Goal: Task Accomplishment & Management: Complete application form

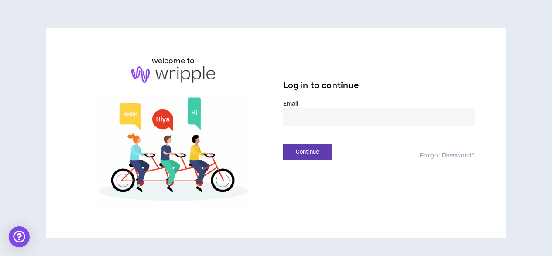
click at [317, 115] on input "email" at bounding box center [378, 117] width 191 height 19
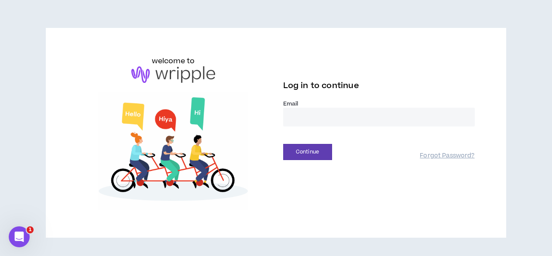
type input "**********"
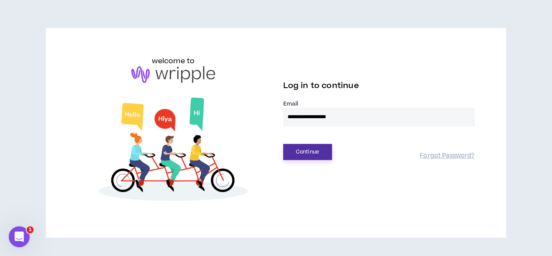
click at [307, 150] on button "Continue" at bounding box center [307, 152] width 49 height 16
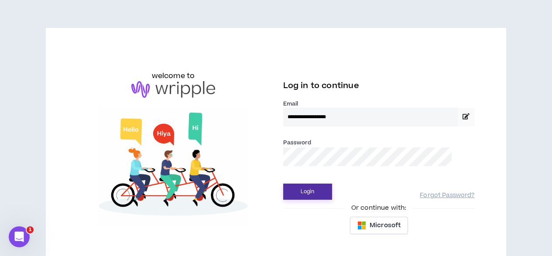
click at [317, 186] on button "Login" at bounding box center [307, 192] width 49 height 16
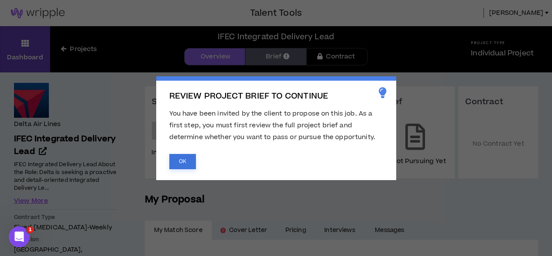
click at [181, 161] on button "OK" at bounding box center [182, 161] width 27 height 15
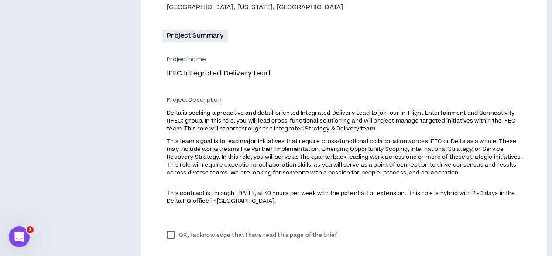
scroll to position [289, 0]
click at [174, 234] on label "OK, I acknowledge that I have read this page of the brief" at bounding box center [251, 234] width 179 height 13
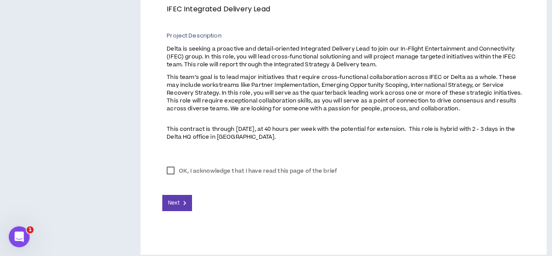
scroll to position [362, 0]
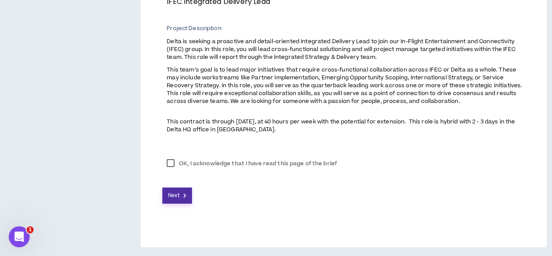
click at [174, 195] on span "Next" at bounding box center [173, 195] width 11 height 8
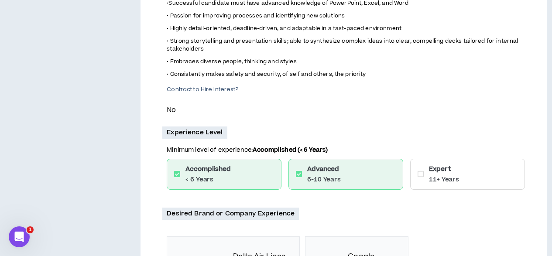
scroll to position [552, 0]
click at [174, 115] on p "No" at bounding box center [346, 109] width 358 height 11
click at [422, 177] on icon at bounding box center [420, 173] width 6 height 7
click at [420, 177] on icon at bounding box center [420, 173] width 6 height 7
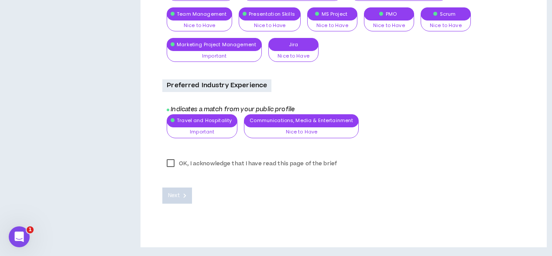
scroll to position [980, 0]
click at [399, 49] on div "Project Management Important Nice to Have Important Very Important Cross Discip…" at bounding box center [346, 23] width 358 height 92
click at [172, 163] on label "OK, I acknowledge that I have read this page of the brief" at bounding box center [251, 163] width 179 height 13
click at [176, 199] on span "Next" at bounding box center [173, 195] width 11 height 8
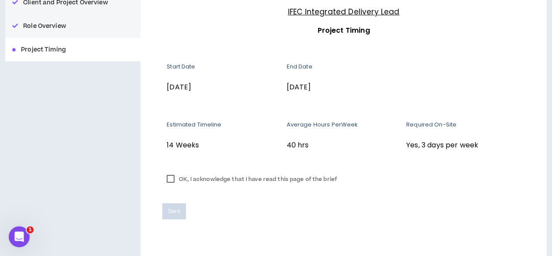
scroll to position [120, 0]
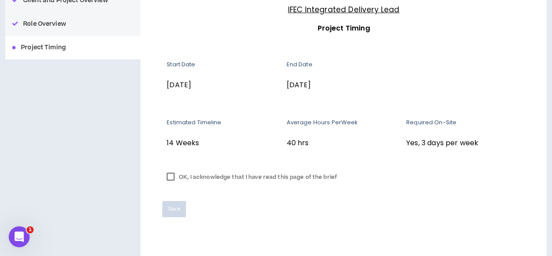
click at [169, 176] on label "OK, I acknowledge that I have read this page of the brief" at bounding box center [251, 177] width 179 height 13
click at [172, 205] on span "Save" at bounding box center [174, 209] width 12 height 8
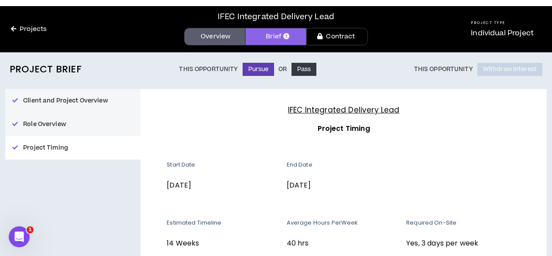
scroll to position [18, 0]
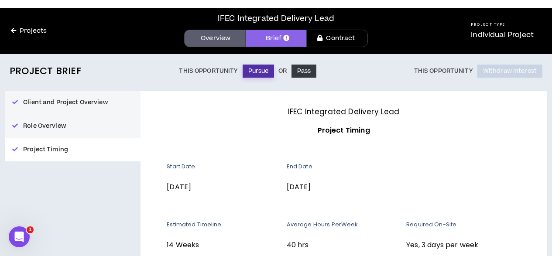
click at [257, 71] on button "Pursue" at bounding box center [258, 71] width 32 height 13
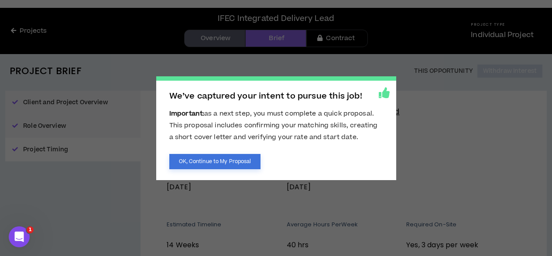
click at [212, 161] on button "OK, Continue to My Proposal" at bounding box center [215, 161] width 92 height 15
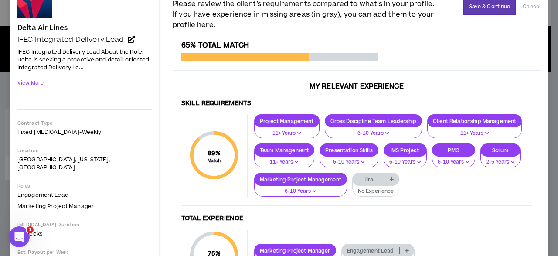
scroll to position [62, 0]
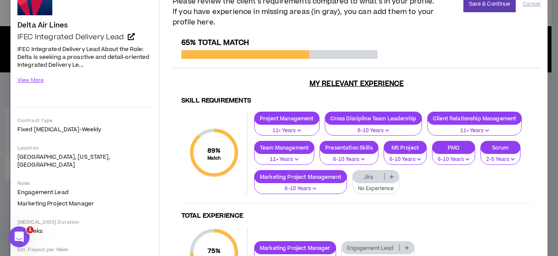
click at [390, 179] on icon at bounding box center [392, 176] width 4 height 4
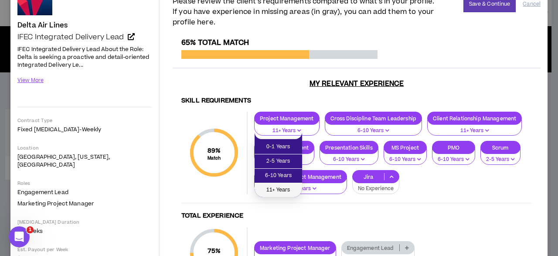
click at [275, 191] on span "11+ Years" at bounding box center [278, 190] width 37 height 10
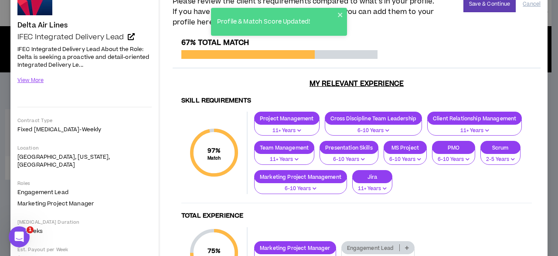
click at [352, 183] on div "Jira" at bounding box center [372, 176] width 40 height 13
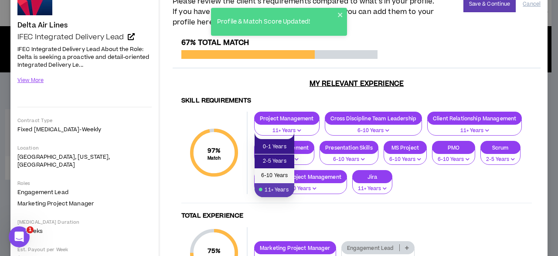
click at [278, 176] on span "6-10 Years" at bounding box center [274, 176] width 29 height 10
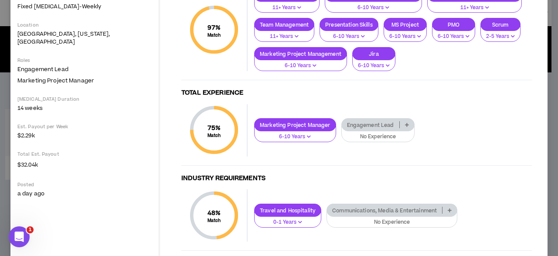
scroll to position [185, 0]
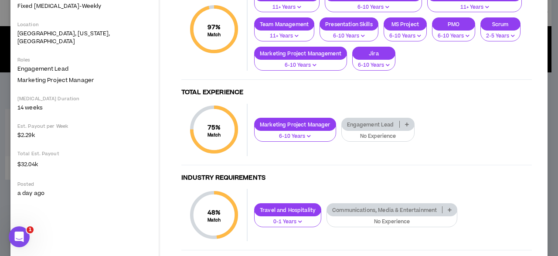
click at [406, 128] on p at bounding box center [407, 124] width 14 height 7
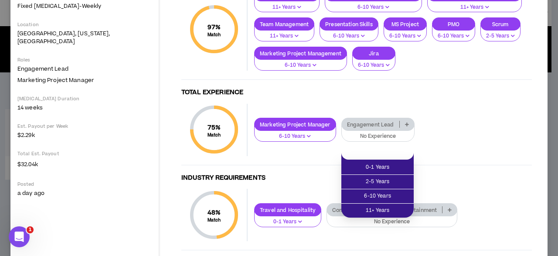
click at [438, 142] on div "Marketing Project Manager 6-10 Years Engagement Lead No Experience" at bounding box center [390, 130] width 284 height 24
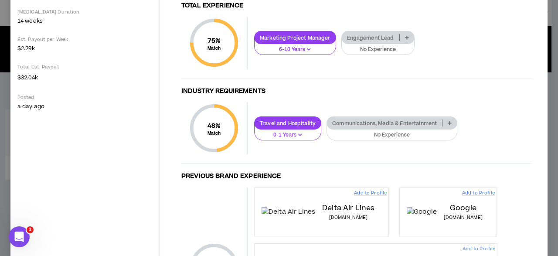
scroll to position [273, 0]
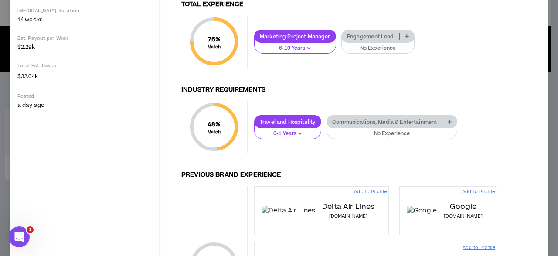
click at [452, 125] on p at bounding box center [450, 121] width 14 height 7
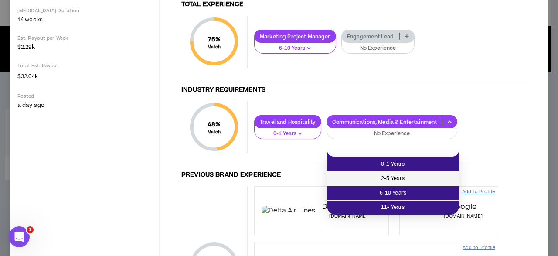
click at [407, 177] on span "2-5 Years" at bounding box center [393, 179] width 122 height 10
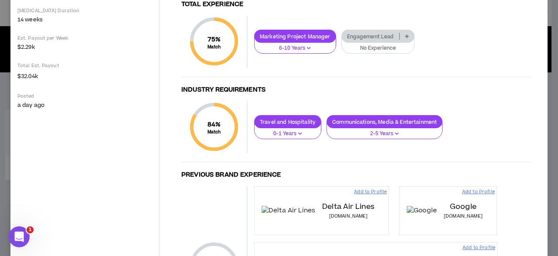
click at [406, 38] on icon at bounding box center [407, 36] width 4 height 4
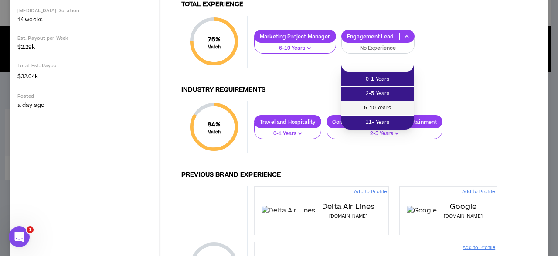
click at [390, 106] on span "6-10 Years" at bounding box center [378, 108] width 62 height 10
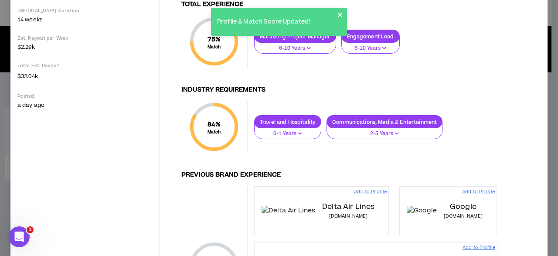
click at [340, 13] on icon "close" at bounding box center [341, 14] width 6 height 7
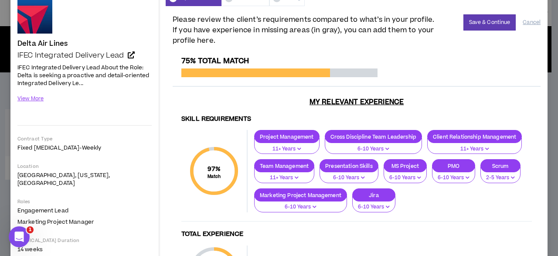
scroll to position [0, 0]
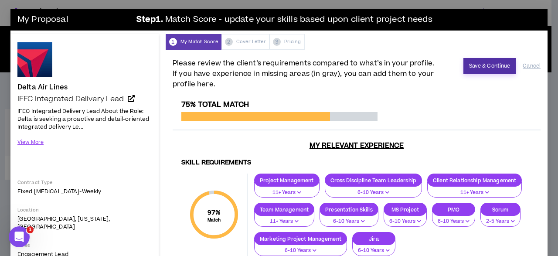
click at [478, 68] on button "Save & Continue" at bounding box center [490, 66] width 53 height 16
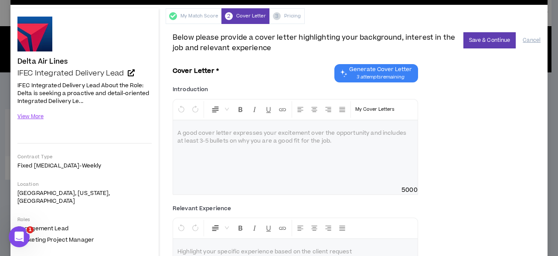
scroll to position [24, 0]
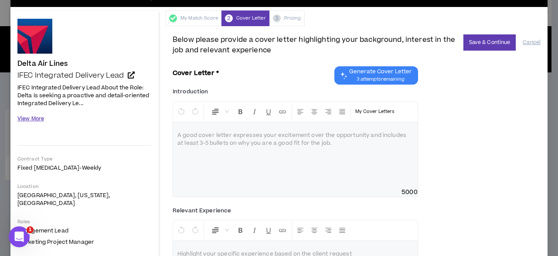
click at [34, 119] on button "View More" at bounding box center [30, 118] width 27 height 15
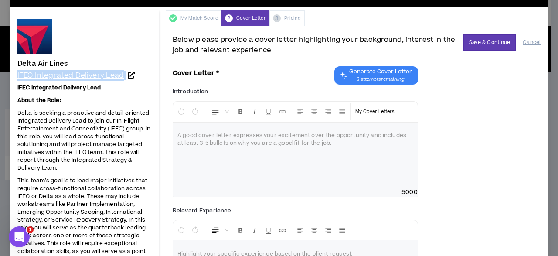
drag, startPoint x: 16, startPoint y: 72, endPoint x: 127, endPoint y: 78, distance: 110.9
copy link "IFEC Integrated Delivery Lead"
click at [236, 142] on div at bounding box center [295, 155] width 245 height 65
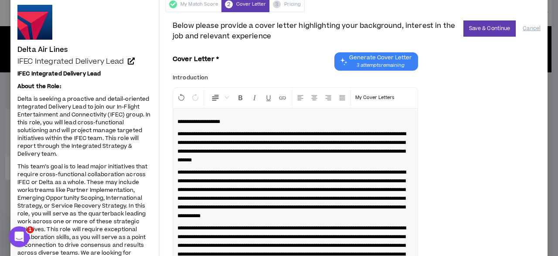
scroll to position [39, 0]
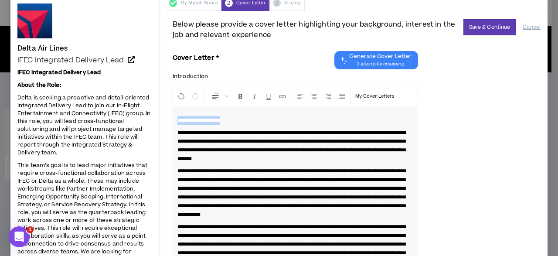
drag, startPoint x: 244, startPoint y: 119, endPoint x: 195, endPoint y: 113, distance: 49.6
click at [195, 113] on div "**********" at bounding box center [295, 226] width 245 height 239
click at [256, 145] on p "**********" at bounding box center [296, 145] width 236 height 35
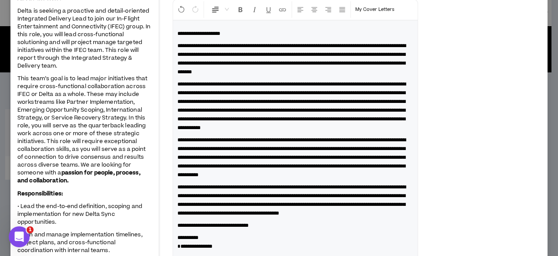
scroll to position [127, 0]
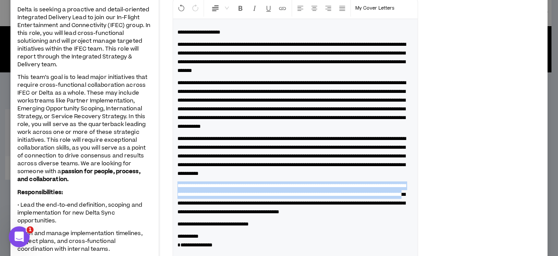
drag, startPoint x: 302, startPoint y: 221, endPoint x: 177, endPoint y: 205, distance: 125.7
click at [177, 205] on div "**********" at bounding box center [295, 138] width 245 height 239
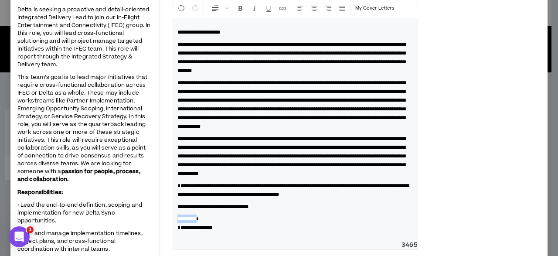
drag, startPoint x: 202, startPoint y: 236, endPoint x: 137, endPoint y: 233, distance: 64.6
click at [180, 230] on span "**********" at bounding box center [195, 227] width 35 height 5
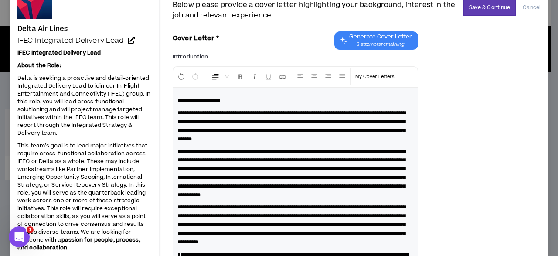
scroll to position [62, 0]
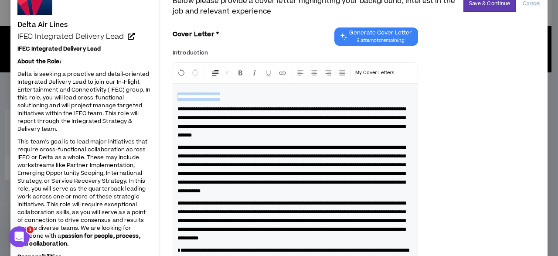
drag, startPoint x: 236, startPoint y: 95, endPoint x: 136, endPoint y: 93, distance: 99.5
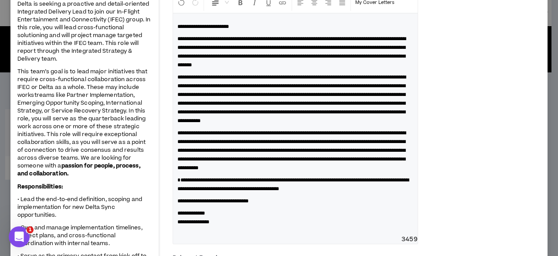
scroll to position [130, 0]
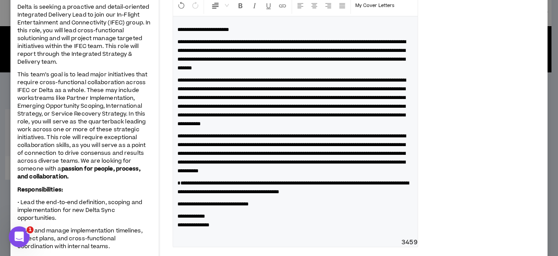
click at [283, 174] on span "**********" at bounding box center [292, 153] width 229 height 40
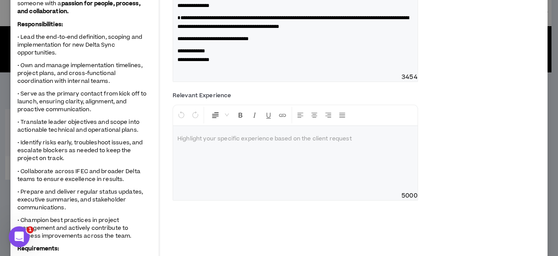
scroll to position [296, 0]
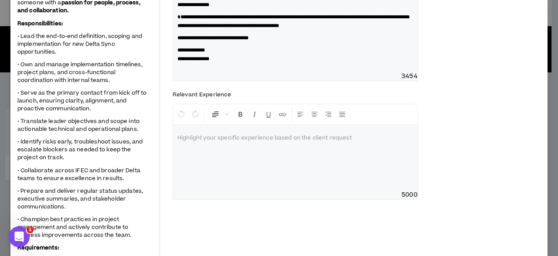
click at [261, 143] on p at bounding box center [296, 138] width 236 height 9
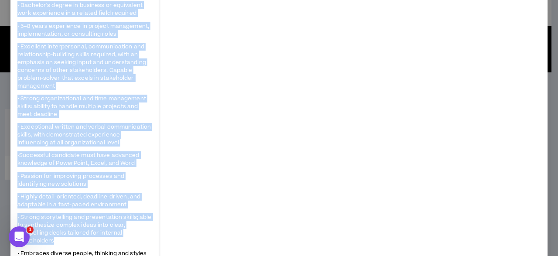
scroll to position [552, 0]
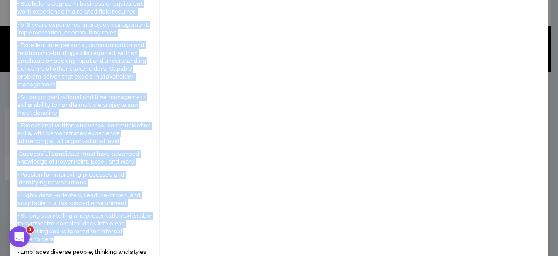
drag, startPoint x: 18, startPoint y: 22, endPoint x: 129, endPoint y: 237, distance: 242.1
copy span "Loremipsumdolors: • Amet con adi-el-sed doeiusmodt, incidid utl etdoloremagnaa …"
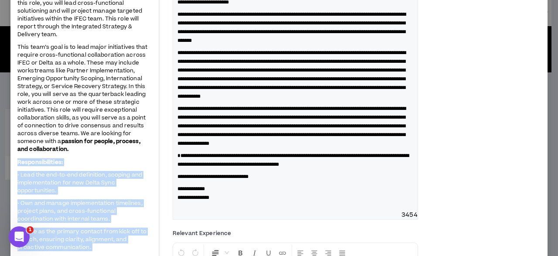
scroll to position [123, 0]
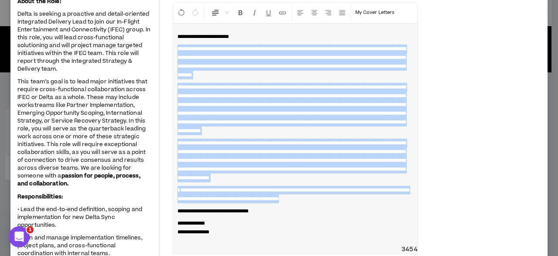
drag, startPoint x: 363, startPoint y: 205, endPoint x: 164, endPoint y: 52, distance: 251.1
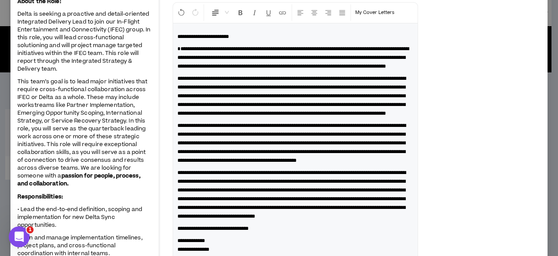
scroll to position [147, 0]
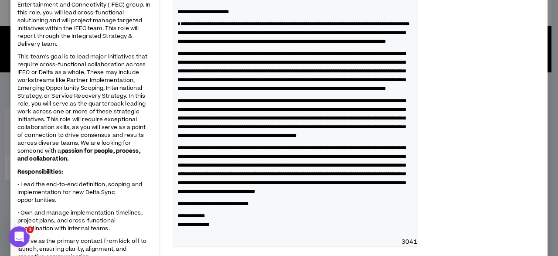
click at [179, 25] on span "**********" at bounding box center [294, 32] width 232 height 23
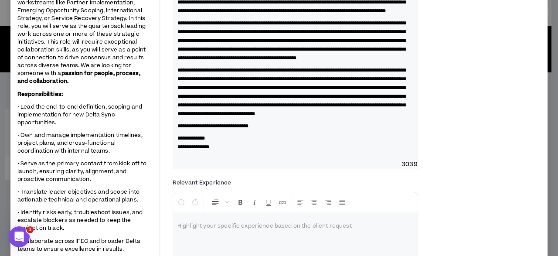
scroll to position [225, 0]
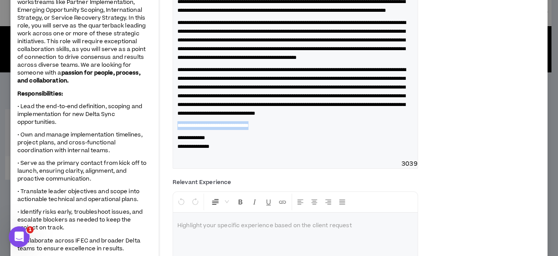
drag, startPoint x: 284, startPoint y: 189, endPoint x: 176, endPoint y: 184, distance: 108.3
click at [176, 160] on div "**********" at bounding box center [295, 40] width 245 height 239
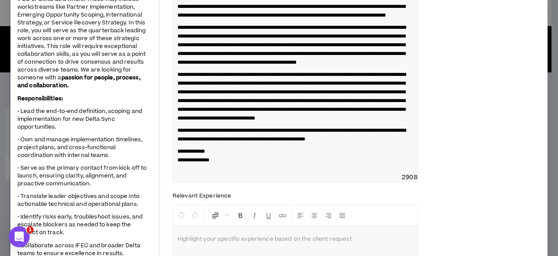
scroll to position [0, 0]
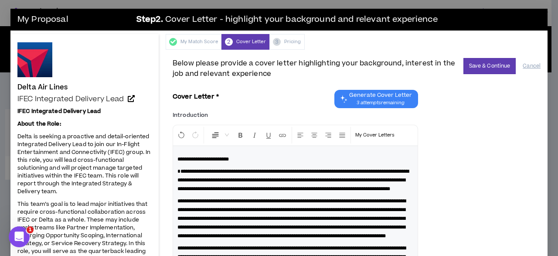
click at [226, 160] on span "**********" at bounding box center [203, 159] width 51 height 5
drag, startPoint x: 247, startPoint y: 159, endPoint x: 216, endPoint y: 159, distance: 30.5
click at [216, 159] on p "**********" at bounding box center [296, 159] width 236 height 9
click at [488, 67] on button "Save & Continue" at bounding box center [490, 66] width 53 height 16
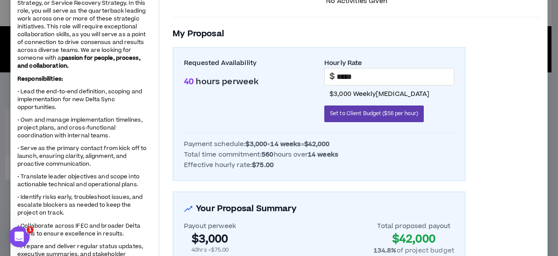
scroll to position [102, 0]
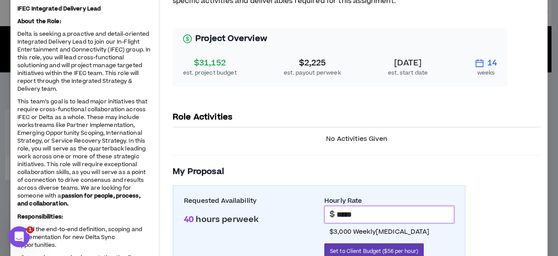
click at [365, 208] on input "*****" at bounding box center [395, 214] width 117 height 17
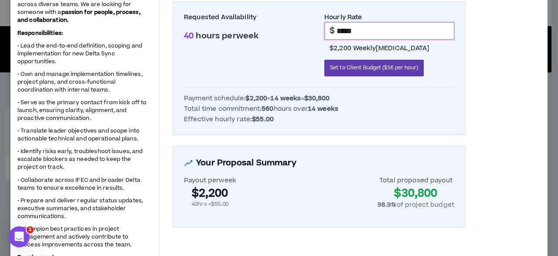
scroll to position [0, 0]
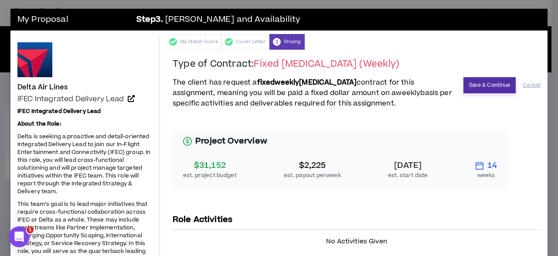
type input "*****"
click at [487, 84] on button "Save & Continue" at bounding box center [490, 85] width 53 height 16
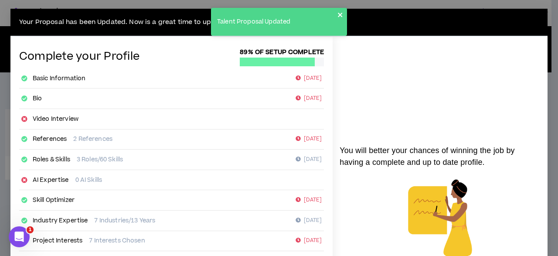
click at [340, 17] on icon "close" at bounding box center [341, 14] width 6 height 7
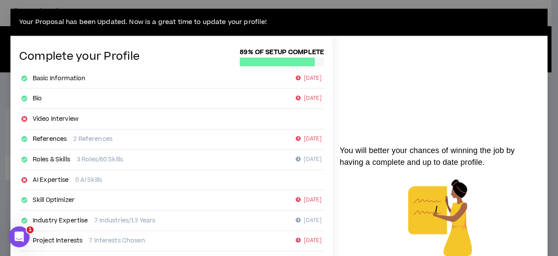
scroll to position [203, 0]
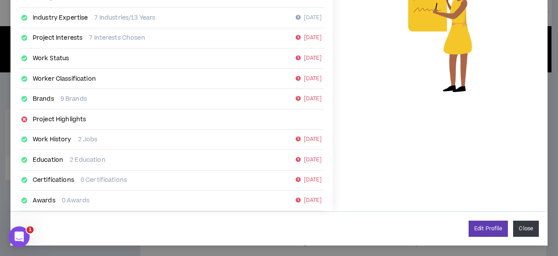
click at [528, 229] on button "Close" at bounding box center [526, 229] width 26 height 16
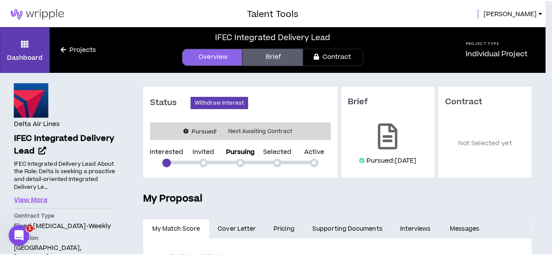
scroll to position [194, 0]
